Goal: Information Seeking & Learning: Find specific fact

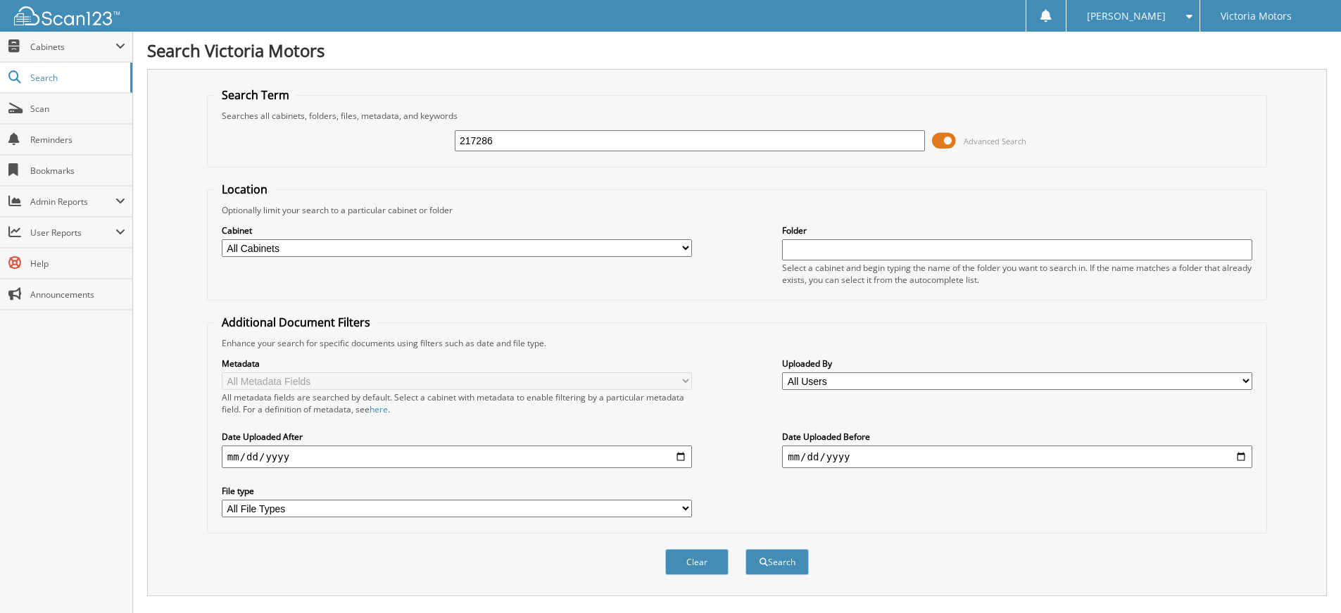
click at [520, 139] on input "217286" at bounding box center [690, 140] width 470 height 21
type input "232914"
click at [745, 549] on button "Search" at bounding box center [776, 562] width 63 height 26
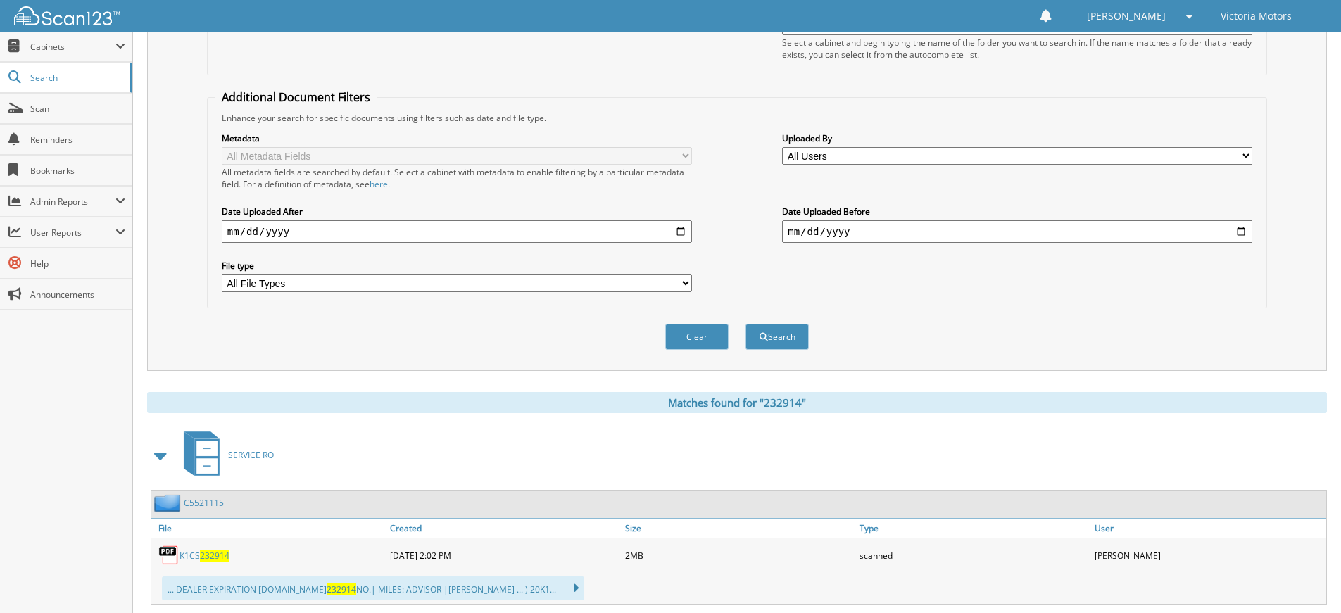
scroll to position [352, 0]
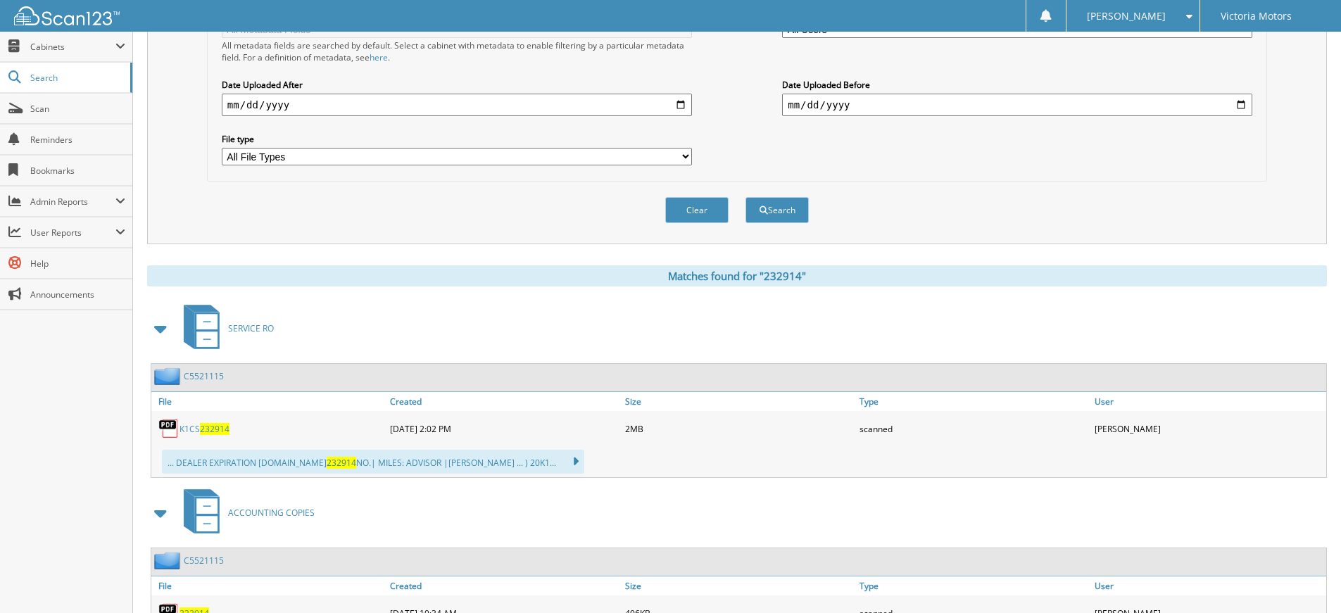
click at [203, 426] on span "232914" at bounding box center [215, 429] width 30 height 12
